Goal: Browse casually

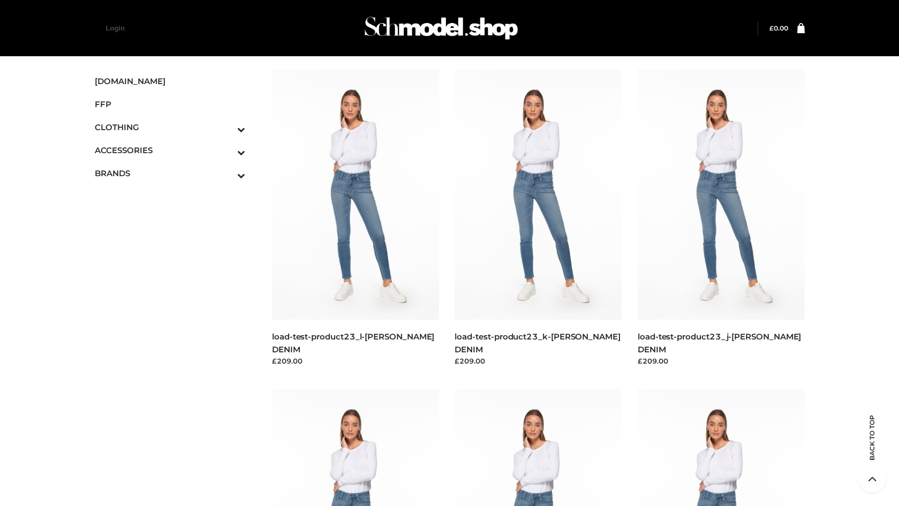
scroll to position [5121, 0]
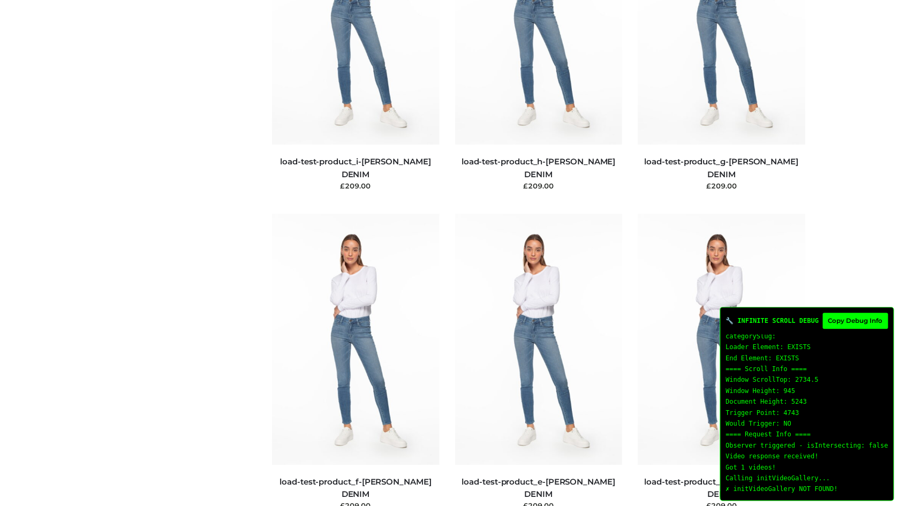
scroll to position [1468, 0]
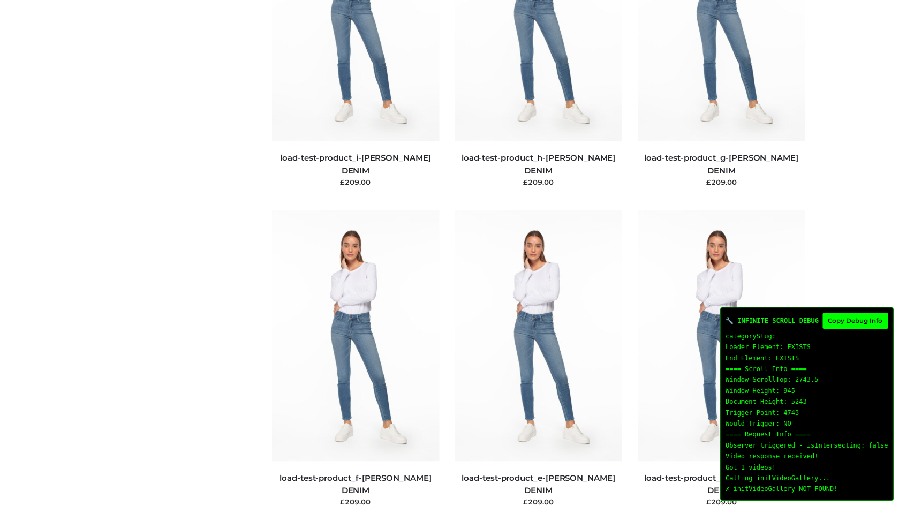
click at [848, 321] on button "Copy Debug Info" at bounding box center [854, 321] width 65 height 16
type textarea "**********"
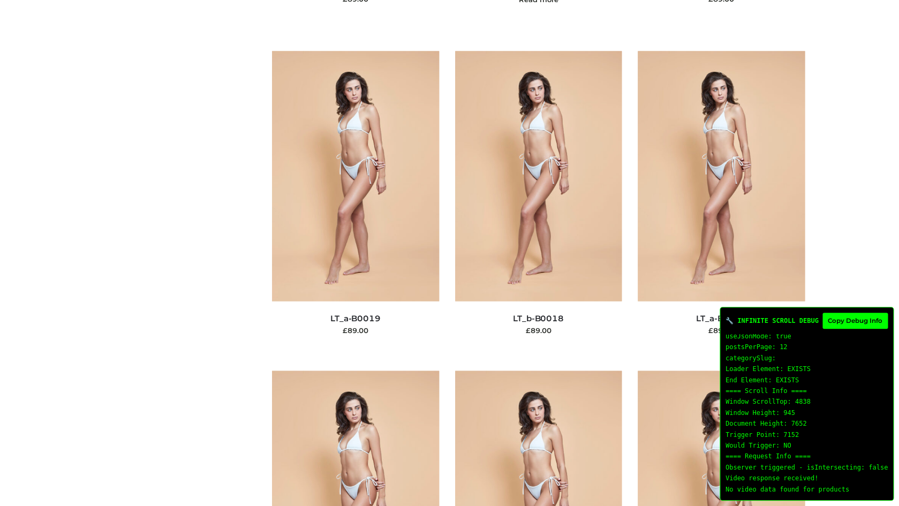
scroll to position [2599, 0]
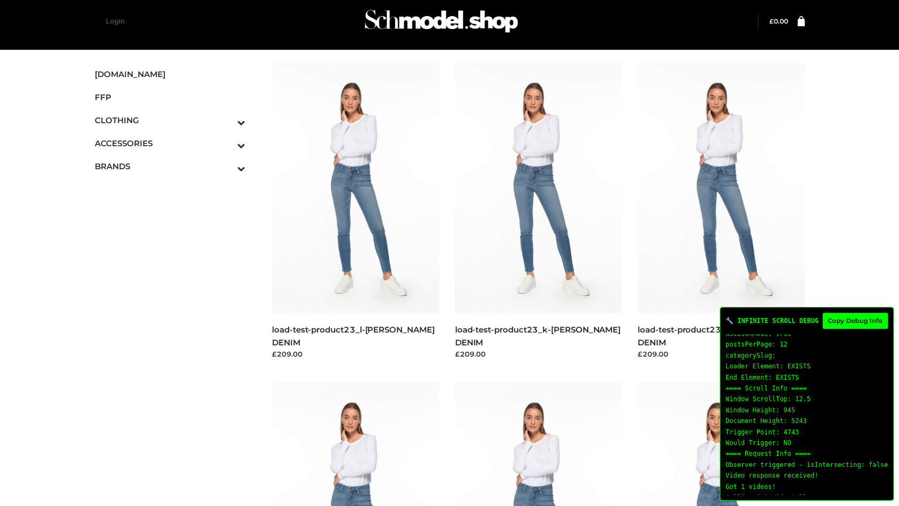
scroll to position [167, 0]
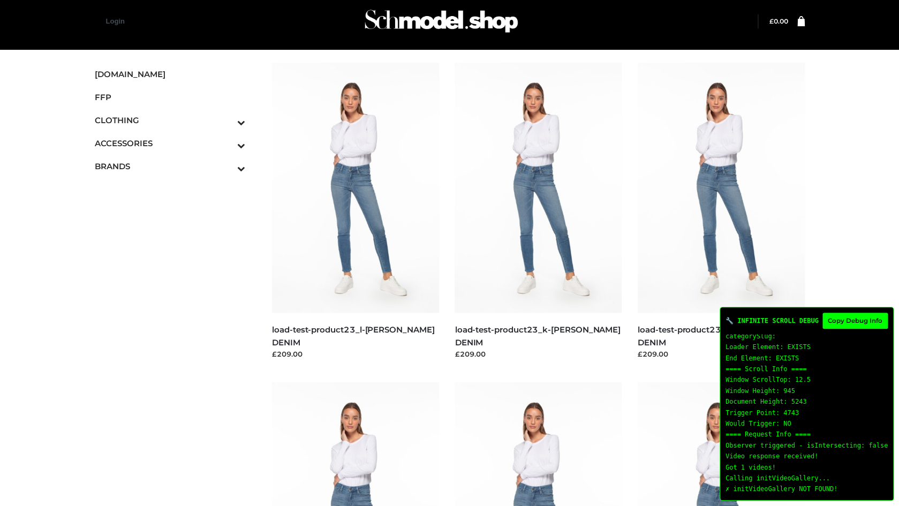
click at [839, 487] on div "Observer triggered - isIntersecting: false Video response received! Got 1 video…" at bounding box center [806, 467] width 162 height 55
click at [843, 316] on button "Copy Debug Info" at bounding box center [854, 321] width 65 height 16
type textarea "**********"
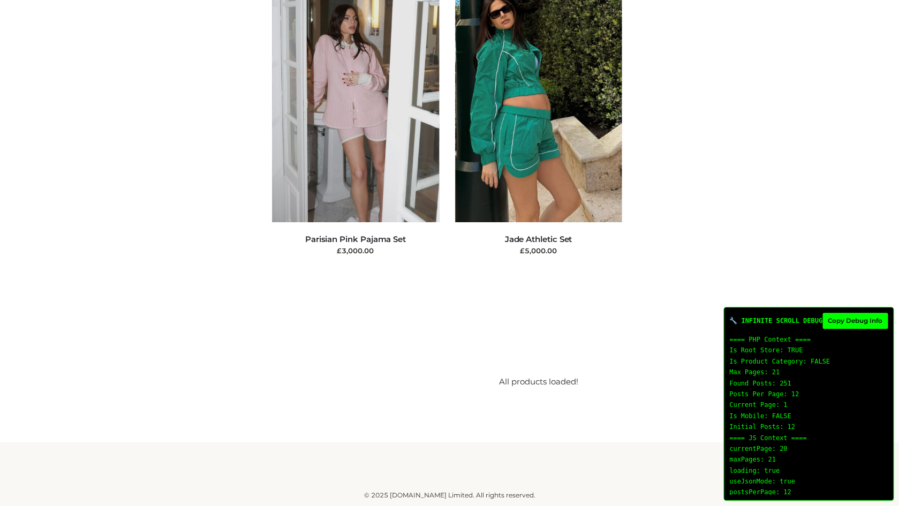
scroll to position [26841, 0]
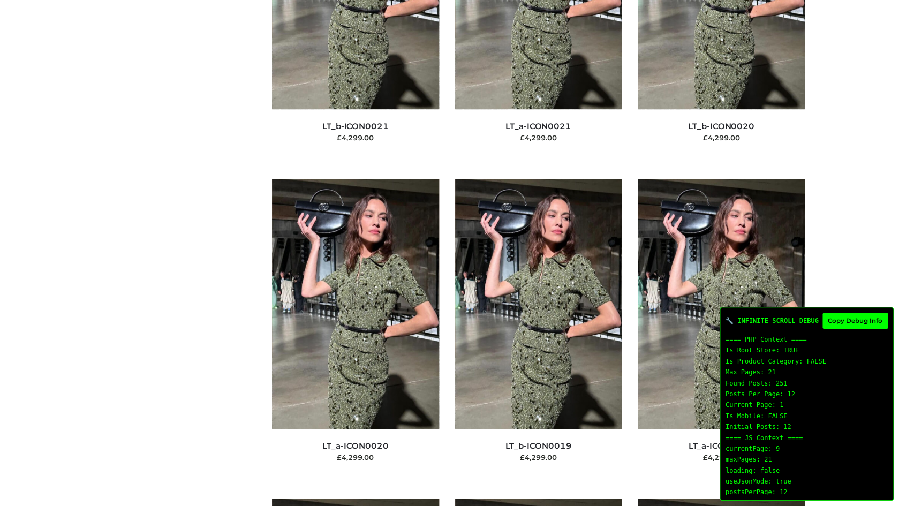
scroll to position [11326, 0]
